Goal: Use online tool/utility: Utilize a website feature to perform a specific function

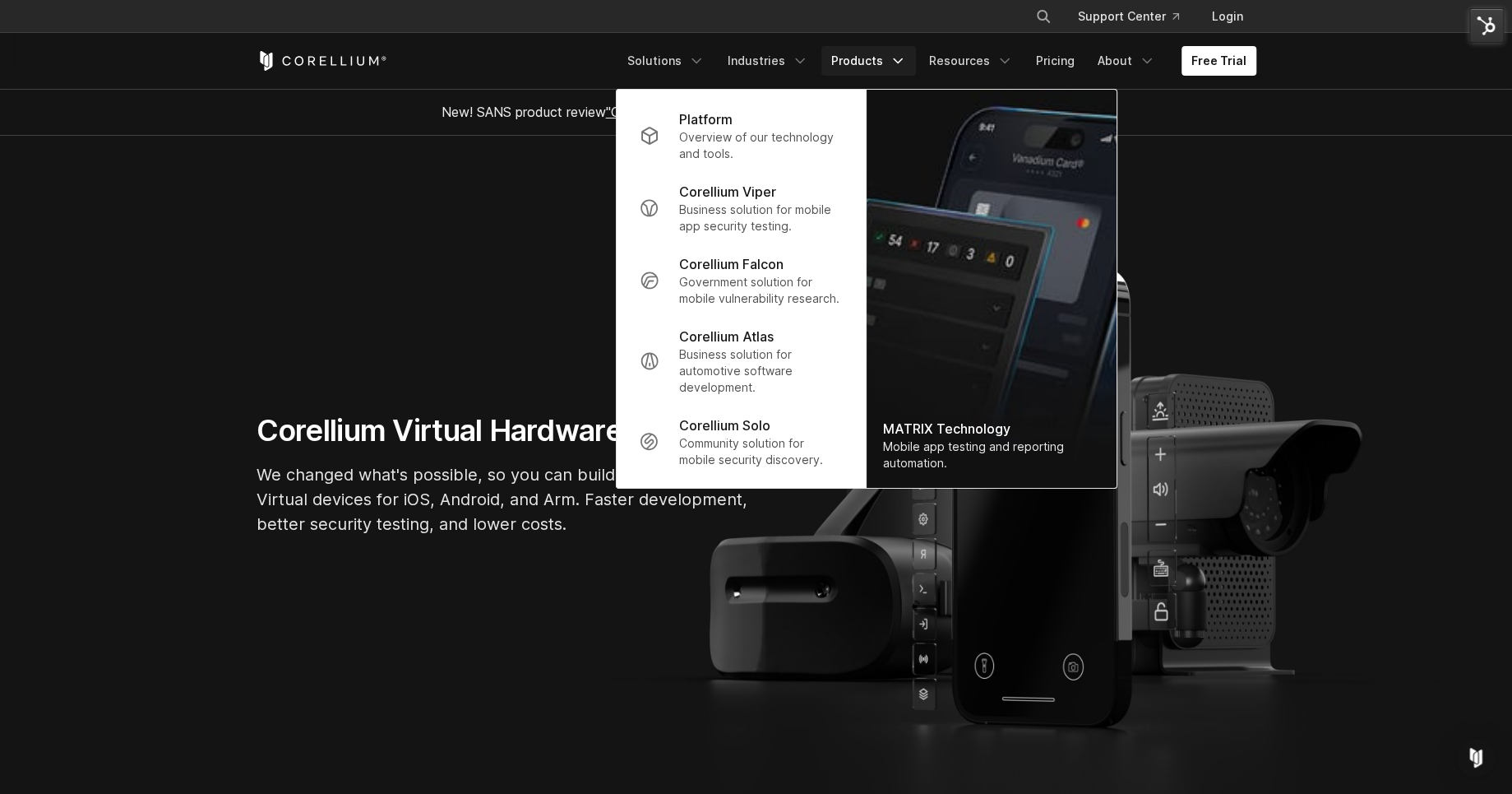
click at [928, 275] on img "Navigation Menu" at bounding box center [991, 289] width 250 height 398
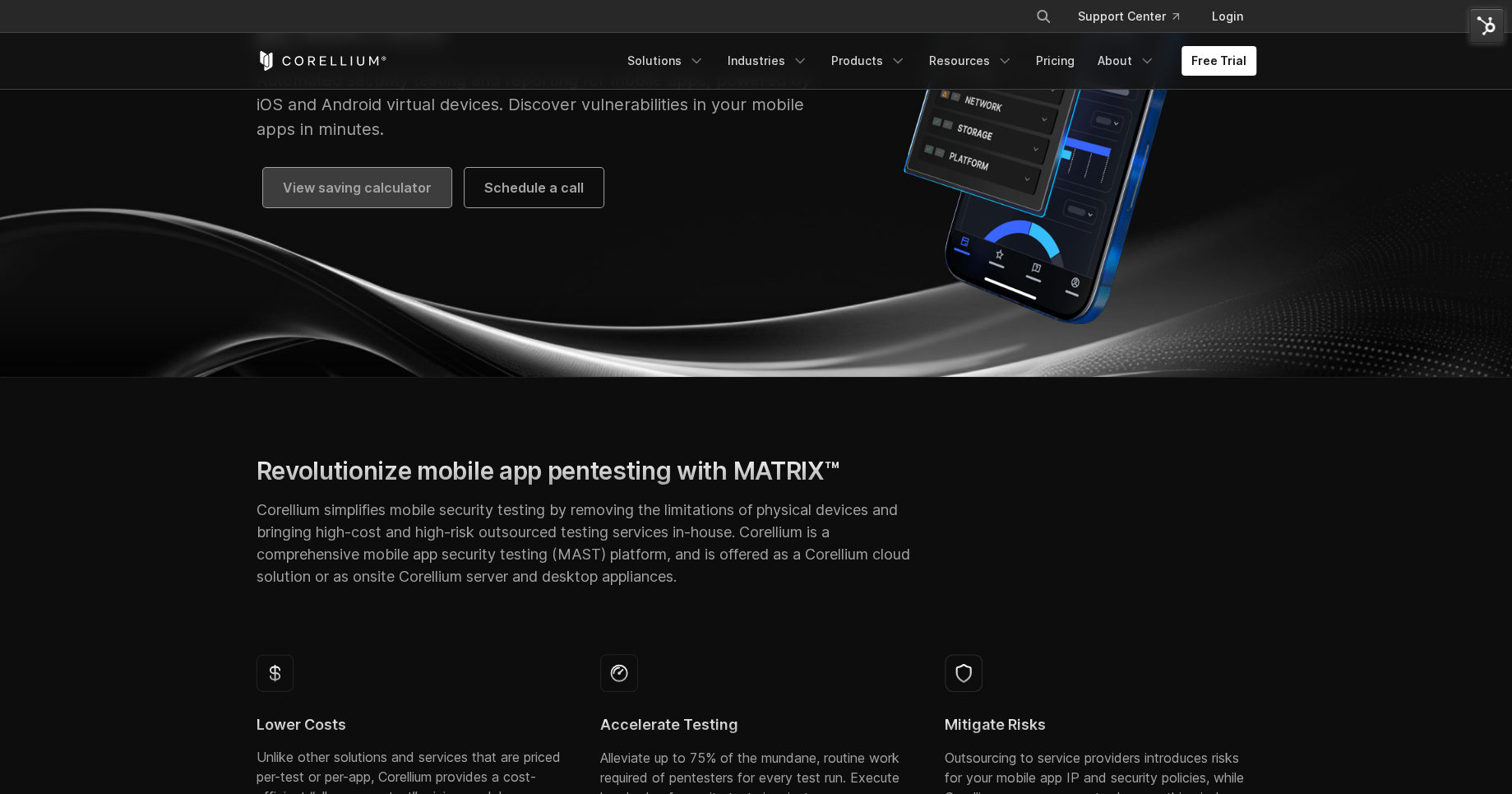
click at [380, 181] on span "View saving calculator" at bounding box center [357, 188] width 148 height 20
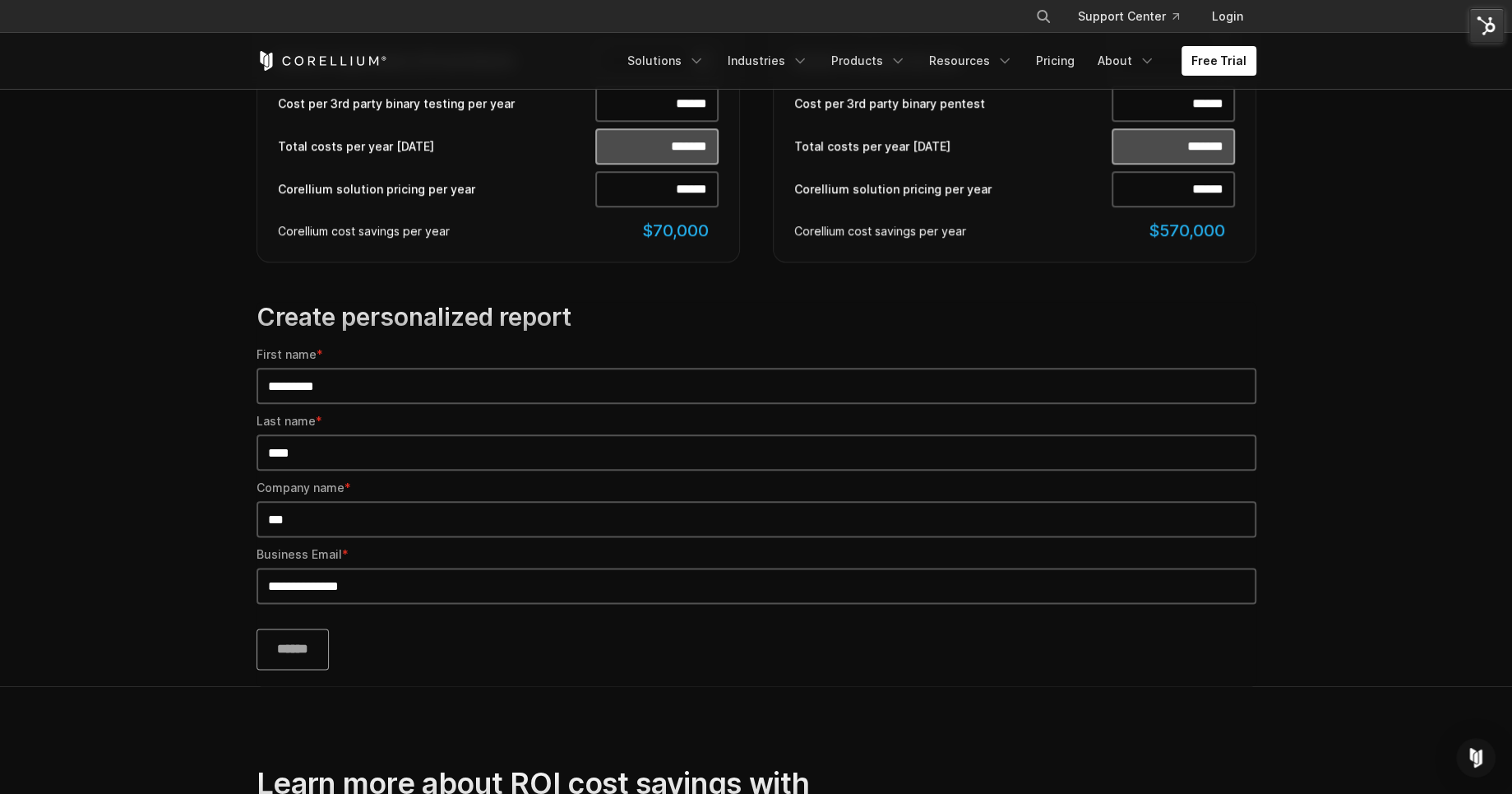
scroll to position [1216, 0]
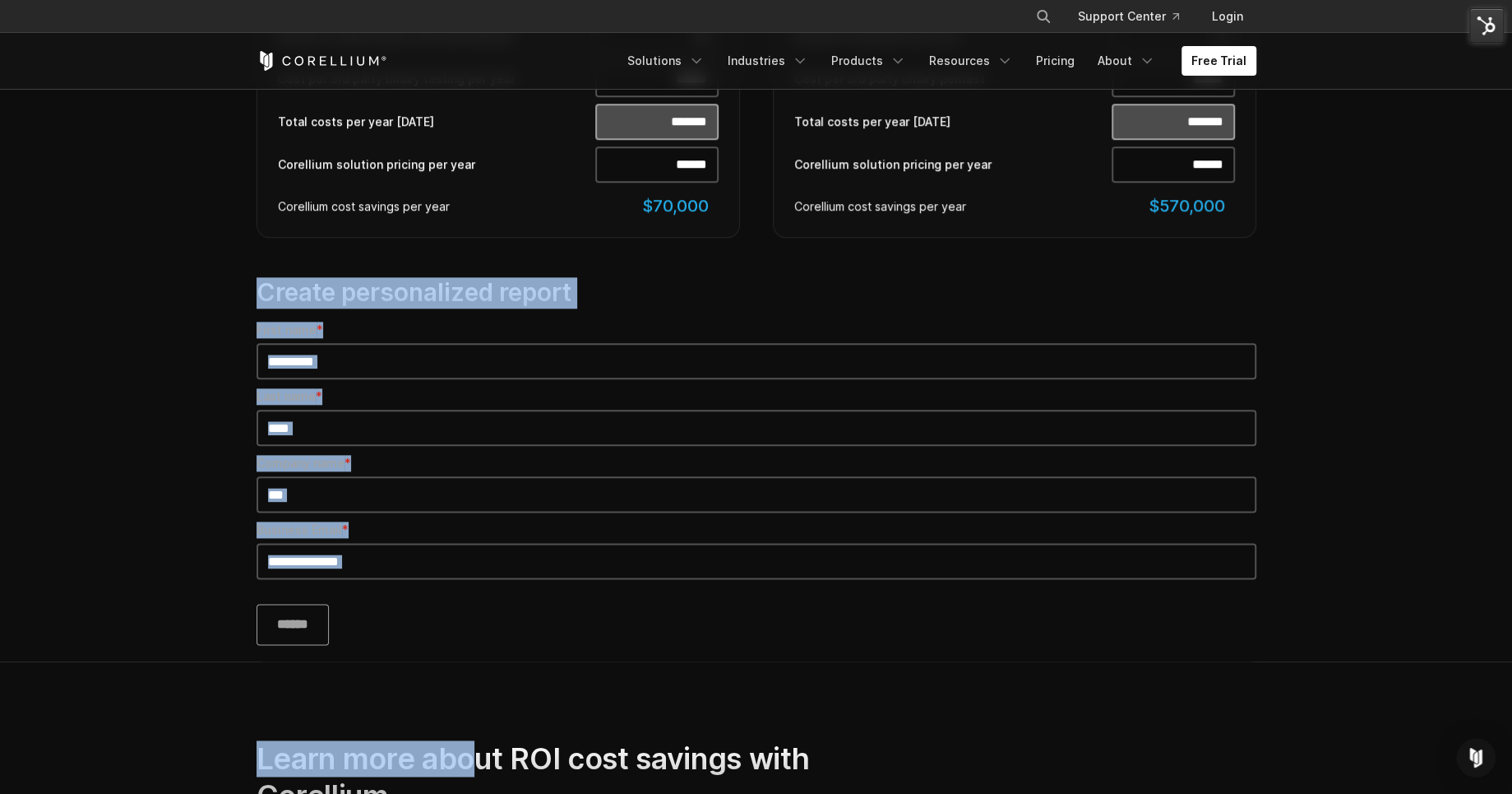
drag, startPoint x: 229, startPoint y: 286, endPoint x: 471, endPoint y: 741, distance: 515.4
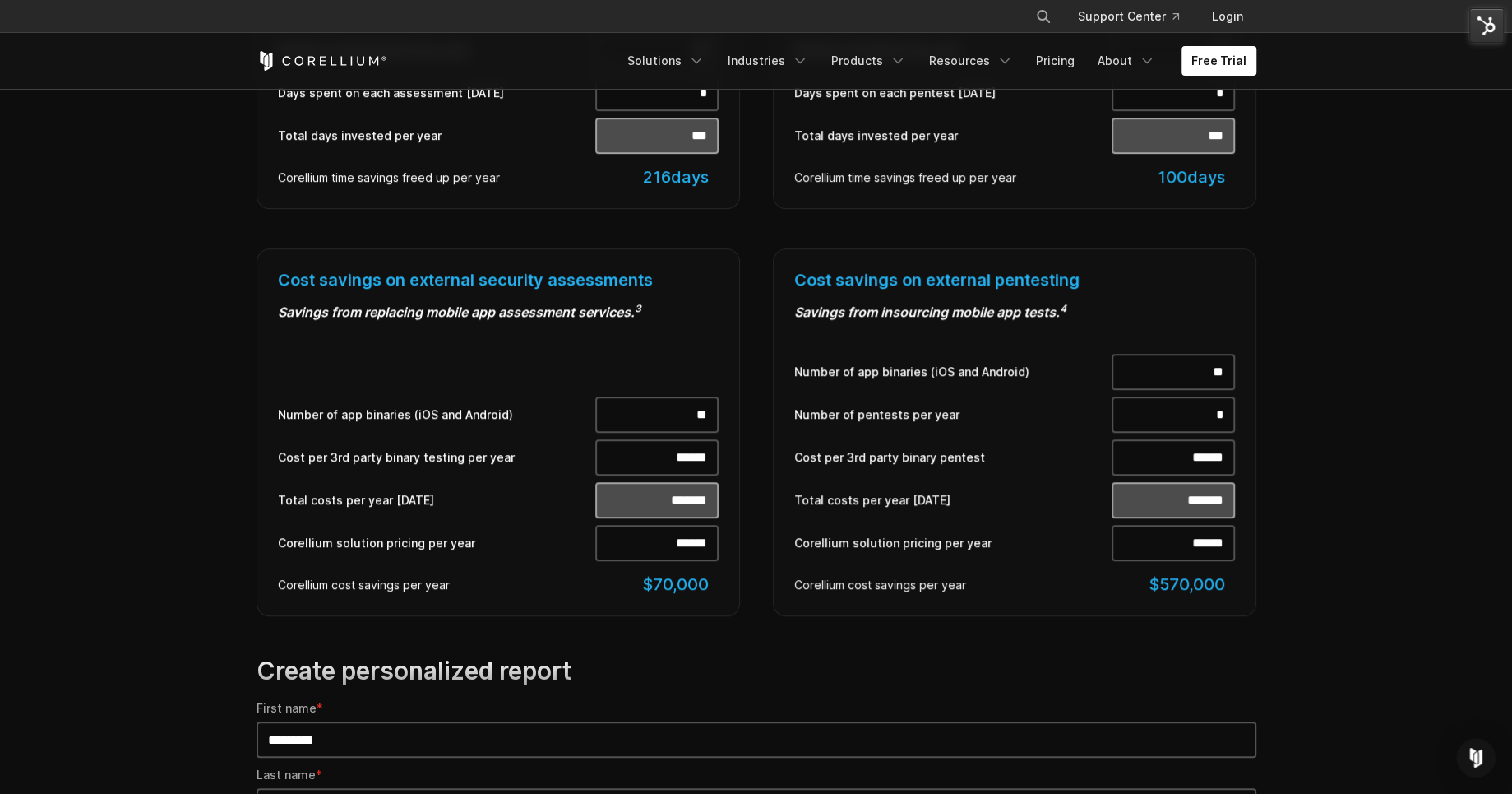
scroll to position [868, 0]
